Goal: Information Seeking & Learning: Learn about a topic

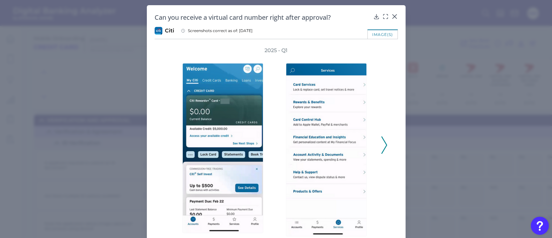
scroll to position [875, 200]
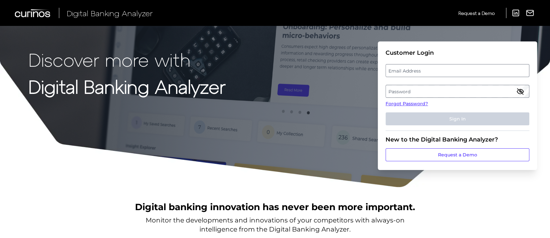
click at [421, 70] on label "Email Address" at bounding box center [457, 71] width 143 height 12
click at [421, 70] on input "email" at bounding box center [457, 70] width 144 height 13
click at [421, 70] on input "Email Address" at bounding box center [457, 70] width 144 height 13
type input "[PERSON_NAME][EMAIL_ADDRESS][PERSON_NAME][DOMAIN_NAME]"
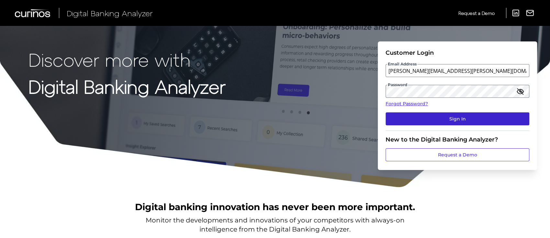
click at [450, 120] on button "Sign In" at bounding box center [457, 118] width 144 height 13
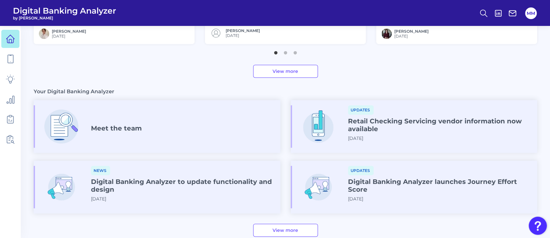
scroll to position [311, 0]
click at [14, 82] on icon at bounding box center [10, 78] width 9 height 9
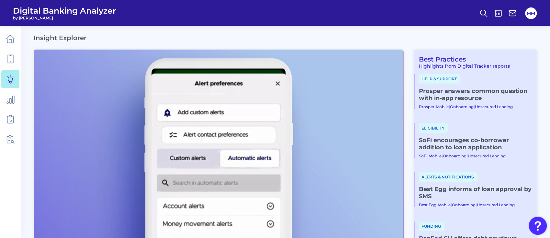
click at [402, 132] on img at bounding box center [218, 154] width 369 height 208
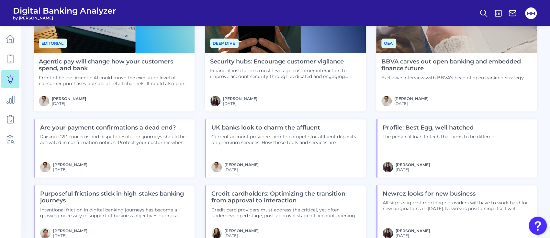
scroll to position [544, 0]
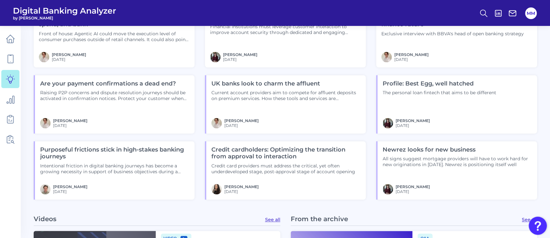
click at [292, 149] on h4 "Credit cardholders: Optimizing the transition from approval to interaction" at bounding box center [285, 153] width 149 height 14
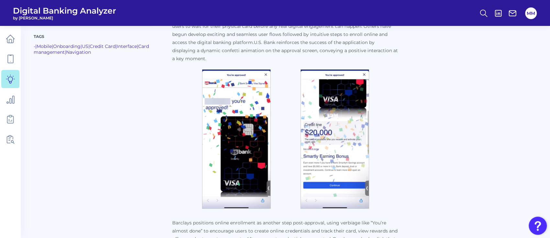
scroll to position [324, 0]
click at [255, 144] on img at bounding box center [236, 138] width 69 height 139
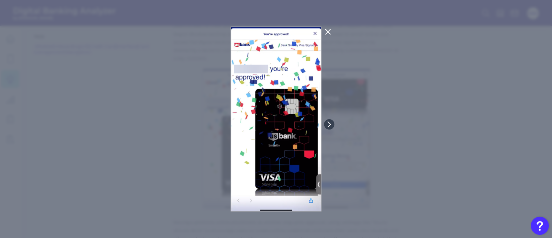
click at [329, 32] on icon at bounding box center [328, 32] width 8 height 8
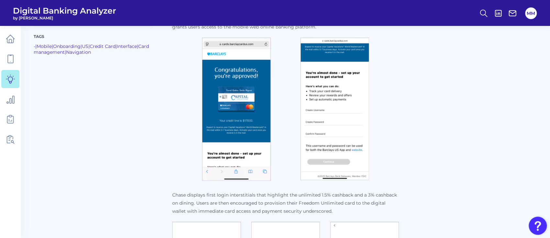
scroll to position [544, 0]
click at [244, 121] on img at bounding box center [236, 108] width 69 height 143
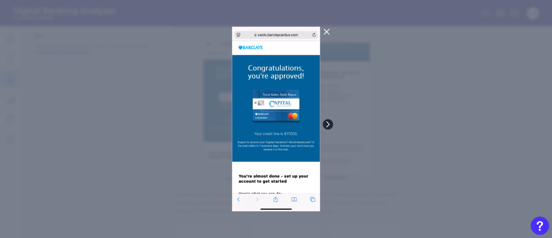
click at [329, 122] on icon at bounding box center [328, 124] width 6 height 6
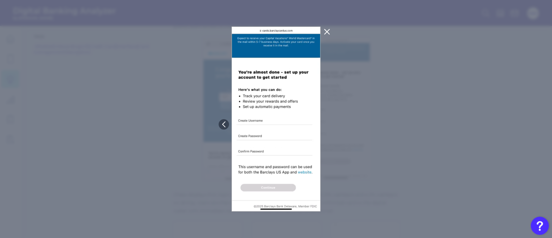
click at [326, 31] on icon at bounding box center [327, 31] width 5 height 5
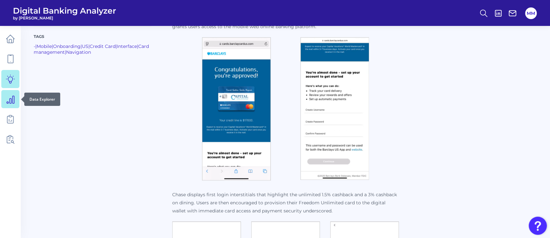
click at [10, 100] on icon at bounding box center [10, 98] width 9 height 9
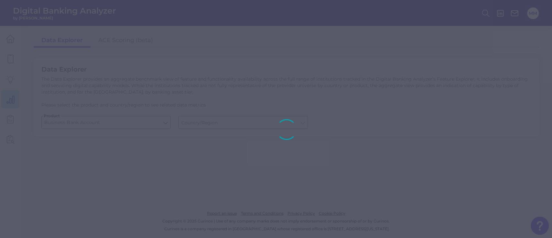
type input "[GEOGRAPHIC_DATA]"
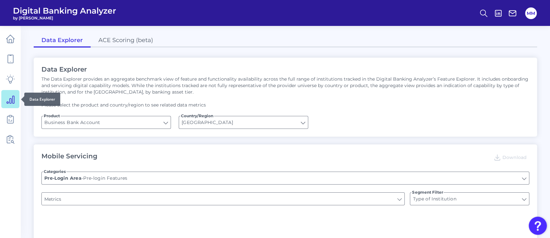
type input "Upon opening the app are users immediately prompted to use Touch/Face ID to log…"
type input "Does it offer third-party single sign on?"
type input "Can you apply for the PRODUCT as a new to brand customer on ANY digital channel?"
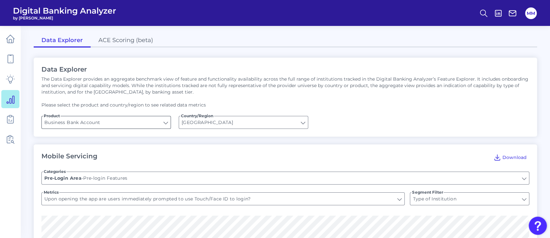
click at [163, 124] on input "Business Bank Account" at bounding box center [106, 122] width 129 height 12
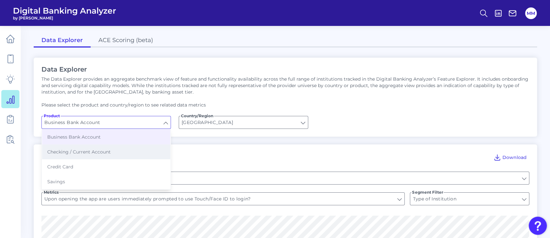
click at [138, 151] on button "Checking / Current Account" at bounding box center [106, 151] width 128 height 15
type input "Checking / Current Account"
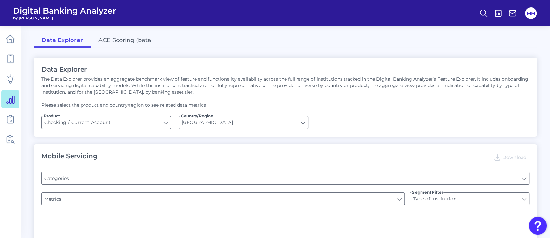
type input "Channel"
type input "Pre-login Features"
type input "Online Banking Registration"
type input "END-TO-END JOURNEY: Can you apply for the PRODUCT as a new to brand customer on…"
type input "Upon opening the app are users immediately prompted to use Touch/Face ID to log…"
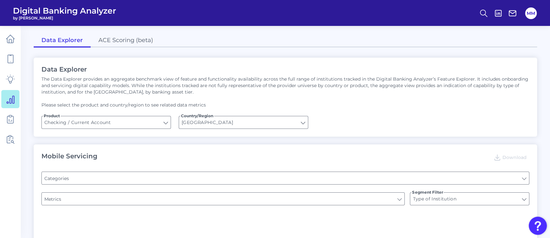
type input "Can you register for online banking?"
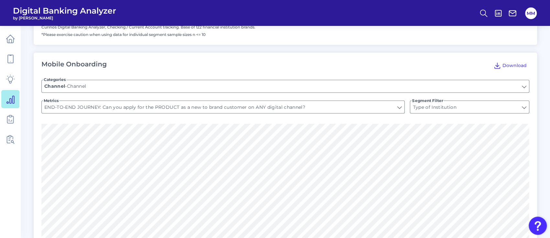
scroll to position [734, 0]
click at [258, 90] on input "Channel" at bounding box center [285, 86] width 487 height 12
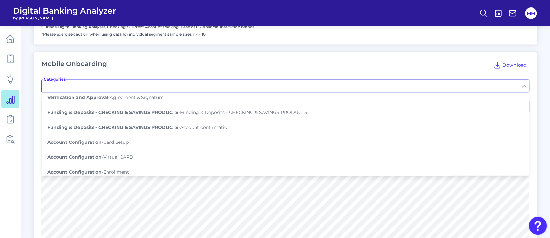
scroll to position [183, 0]
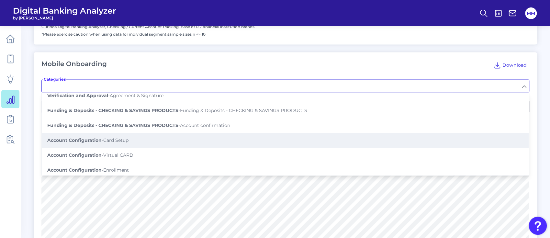
click at [215, 135] on button "Account Configuration - Card Setup" at bounding box center [285, 140] width 486 height 15
type input "Card Setup"
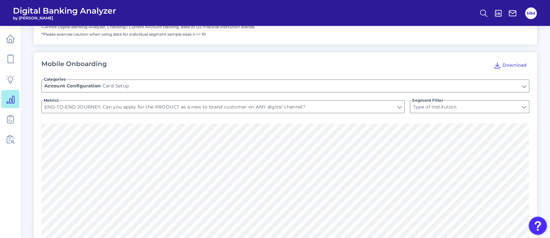
type input "Can you set up/configure cards as part of the application process?"
click at [219, 106] on input "Can you set up/configure cards as part of the application process?" at bounding box center [223, 106] width 362 height 12
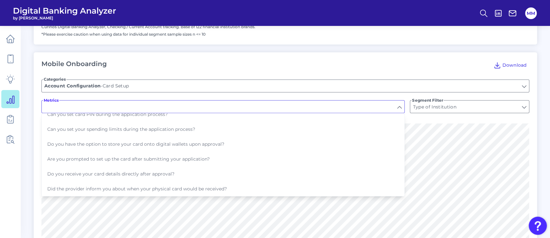
scroll to position [53, 0]
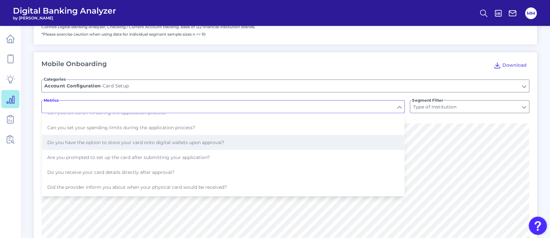
click at [213, 139] on span "Do you have the option to store your card onto digital wallets upon approval?" at bounding box center [135, 142] width 177 height 6
type input "Do you have the option to store your card onto digital wallets upon approval?"
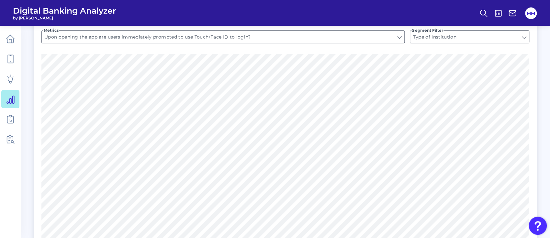
scroll to position [0, 0]
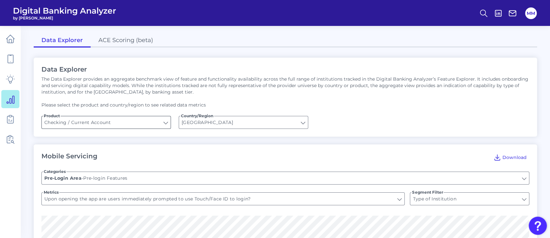
click at [157, 126] on input "Checking / Current Account" at bounding box center [106, 122] width 129 height 12
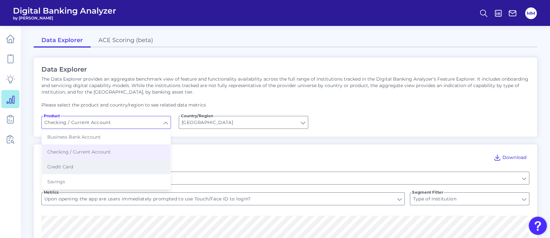
click at [120, 166] on button "Credit Card" at bounding box center [106, 166] width 128 height 15
type input "Credit Card"
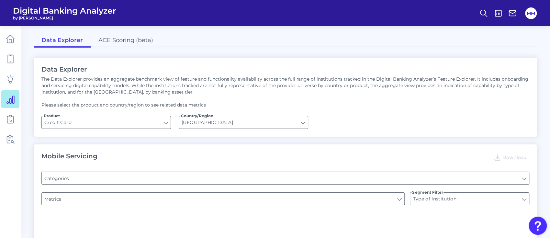
type input "Pre-login Features"
type input "Website Location Finder"
type input "Channel"
type input "Does the app have a Hamburger menu pre-login?"
type input "Is there a branch finder?"
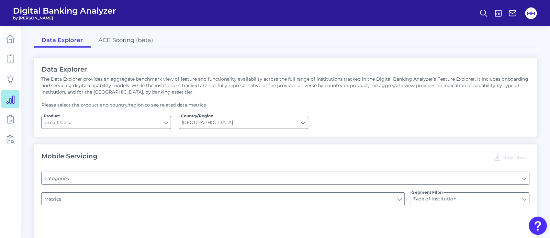
type input "Can you apply for the PRODUCT as a new to brand customer on ANY digital channel?"
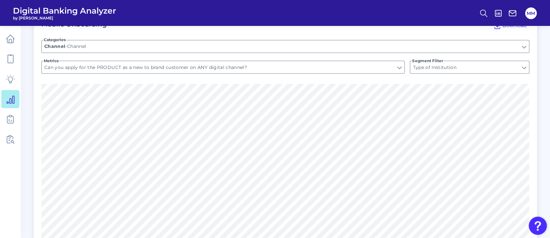
scroll to position [783, 0]
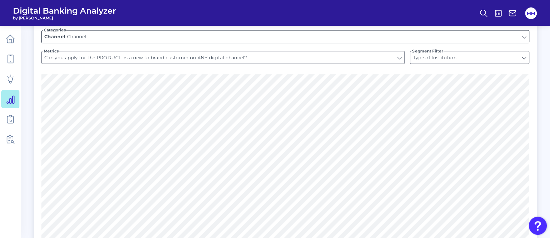
click at [204, 40] on input "Channel" at bounding box center [285, 36] width 487 height 12
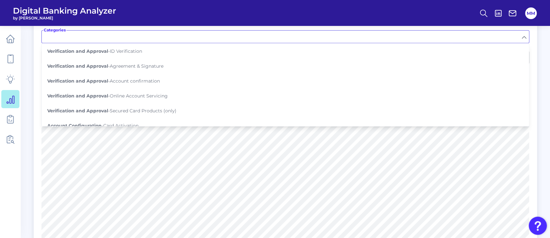
scroll to position [165, 0]
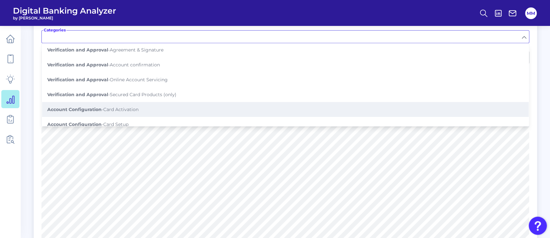
click at [183, 102] on button "Account Configuration - Card Activation" at bounding box center [285, 109] width 486 height 15
type input "Card Activation"
type input "Can the card be activated on the mobile app?"
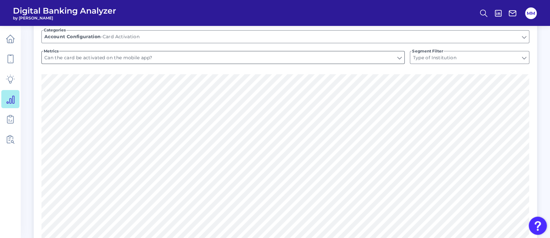
click at [193, 56] on input "Can the card be activated on the mobile app?" at bounding box center [223, 57] width 362 height 12
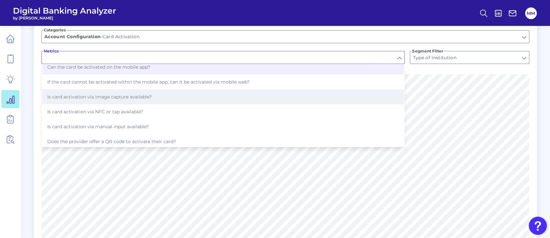
scroll to position [0, 0]
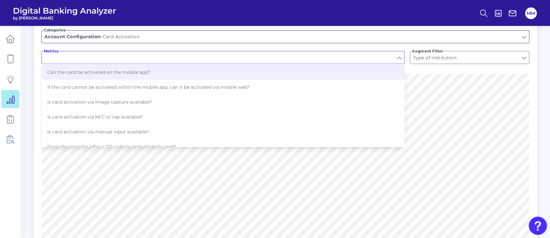
click at [198, 39] on input "Card Activation" at bounding box center [285, 36] width 487 height 12
type input "Can the card be activated on the mobile app?"
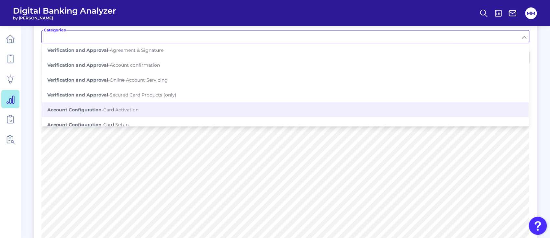
scroll to position [165, 0]
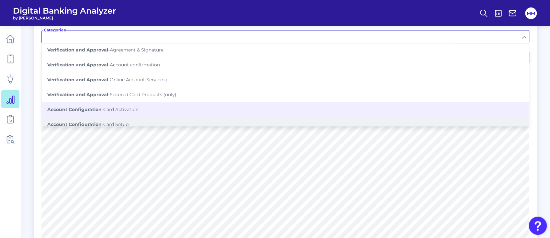
click at [169, 118] on button "Account Configuration - Card Setup" at bounding box center [285, 124] width 486 height 15
type input "Card Setup"
type input "Can you choose your name on the card?"
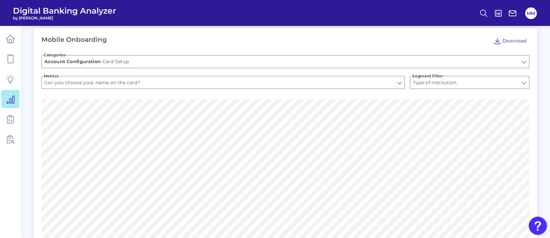
scroll to position [759, 0]
click at [209, 83] on input "Can you choose your name on the card?" at bounding box center [223, 82] width 362 height 12
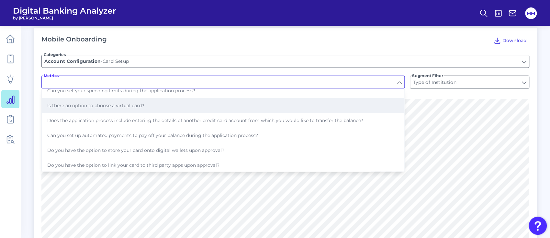
scroll to position [50, 0]
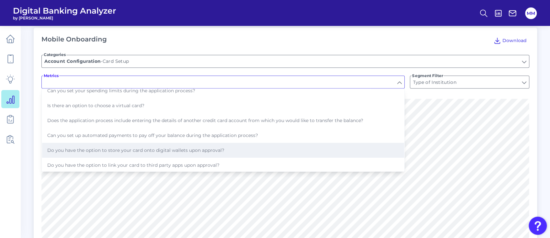
click at [193, 147] on span "Do you have the option to store your card onto digital wallets upon approval?" at bounding box center [135, 150] width 177 height 6
type input "Do you have the option to store your card onto digital wallets upon approval?"
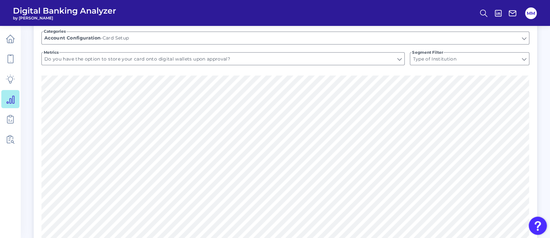
scroll to position [769, 0]
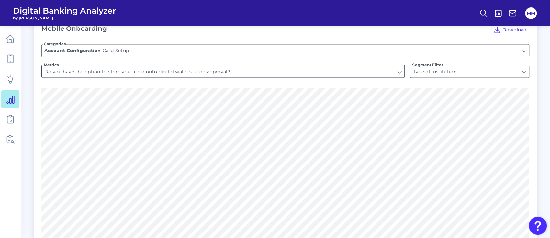
click at [344, 70] on input "Do you have the option to store your card onto digital wallets upon approval?" at bounding box center [223, 71] width 362 height 12
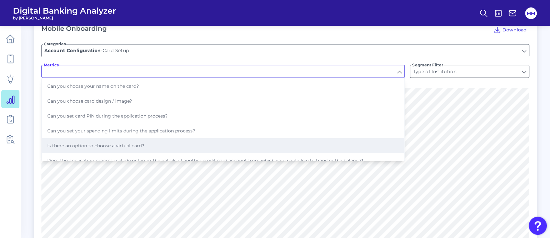
click at [276, 138] on button "Is there an option to choose a virtual card?" at bounding box center [223, 145] width 362 height 15
type input "Is there an option to choose a virtual card?"
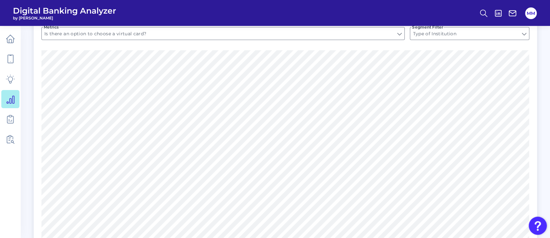
scroll to position [808, 0]
click at [348, 32] on input "Is there an option to choose a virtual card?" at bounding box center [223, 33] width 362 height 12
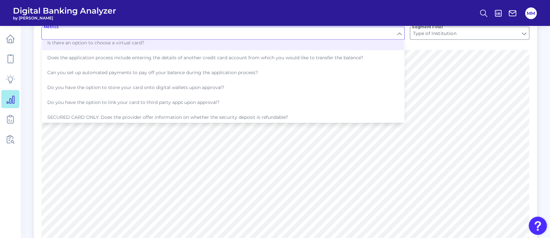
scroll to position [79, 0]
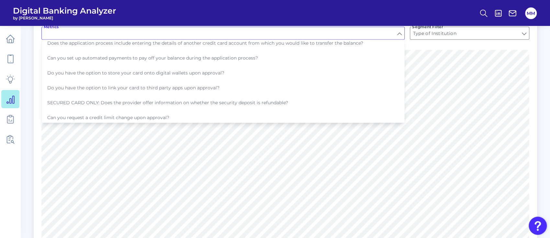
click at [293, 68] on button "Do you have the option to store your card onto digital wallets upon approval?" at bounding box center [223, 72] width 362 height 15
type input "Do you have the option to store your card onto digital wallets upon approval?"
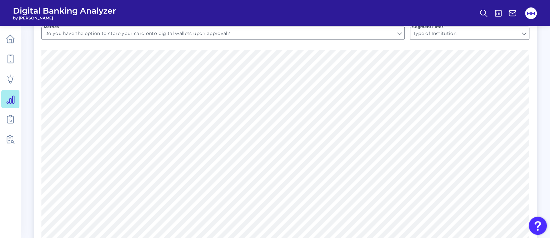
click at [36, 38] on div "Mobile Onboarding Download Categories Card Setup Account Configuration - Card S…" at bounding box center [285, 135] width 503 height 313
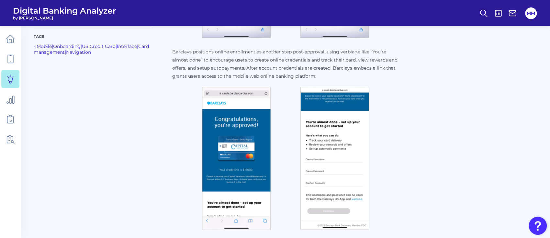
scroll to position [494, 0]
